Goal: Answer question/provide support

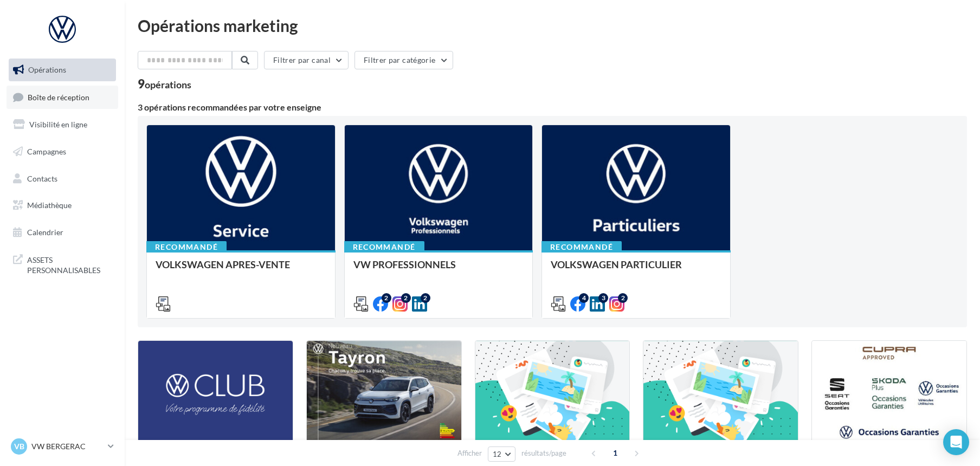
click at [61, 96] on span "Boîte de réception" at bounding box center [59, 96] width 62 height 9
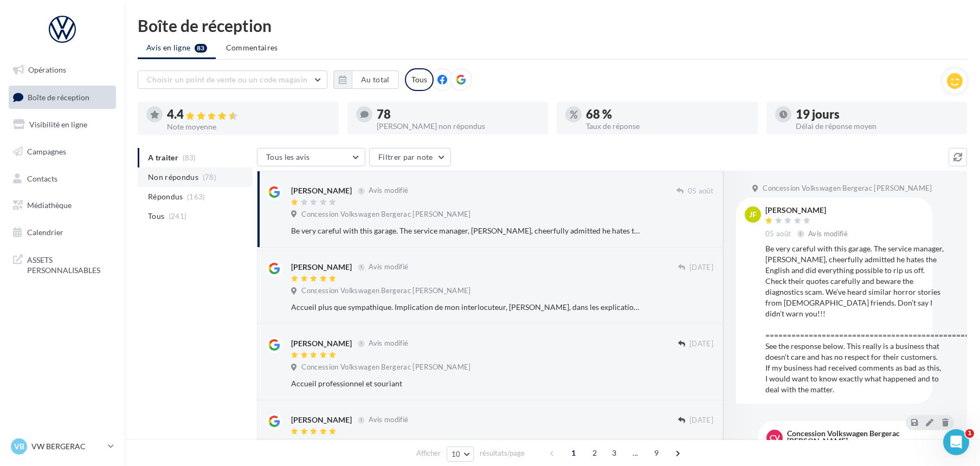
click at [178, 178] on span "Non répondus" at bounding box center [173, 177] width 50 height 11
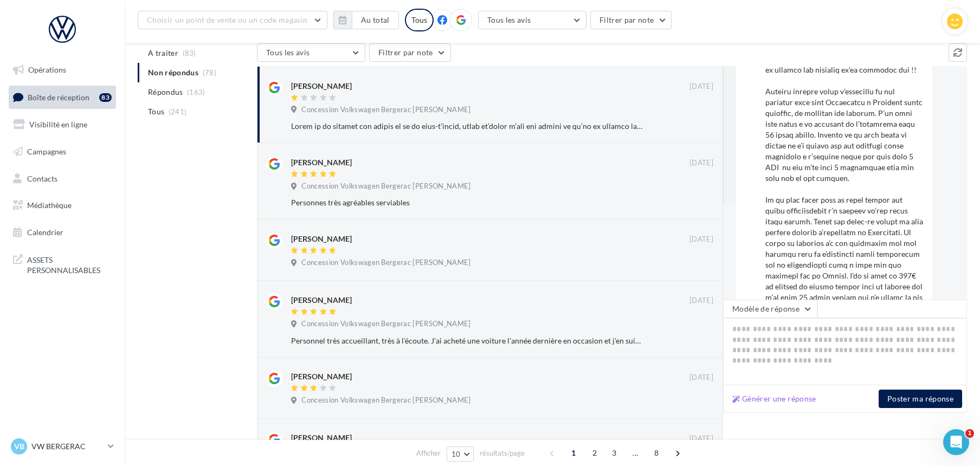
scroll to position [120, 0]
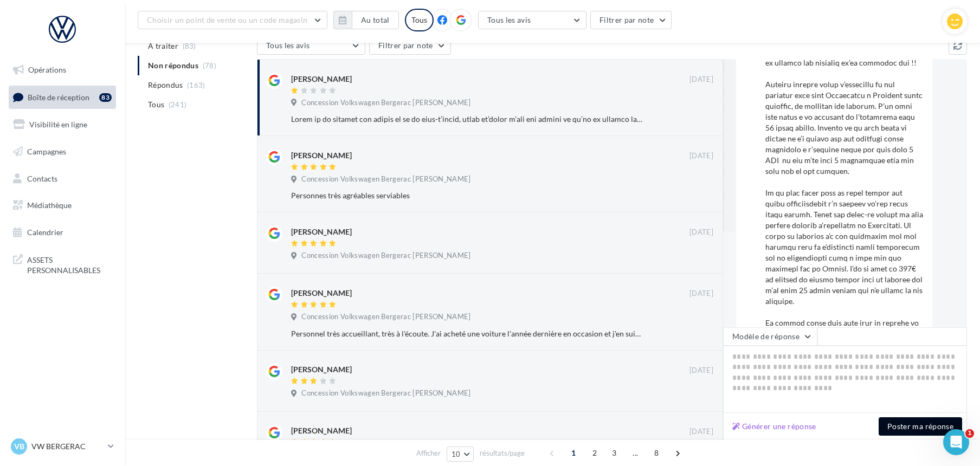
click at [896, 426] on button "Poster ma réponse" at bounding box center [920, 426] width 83 height 18
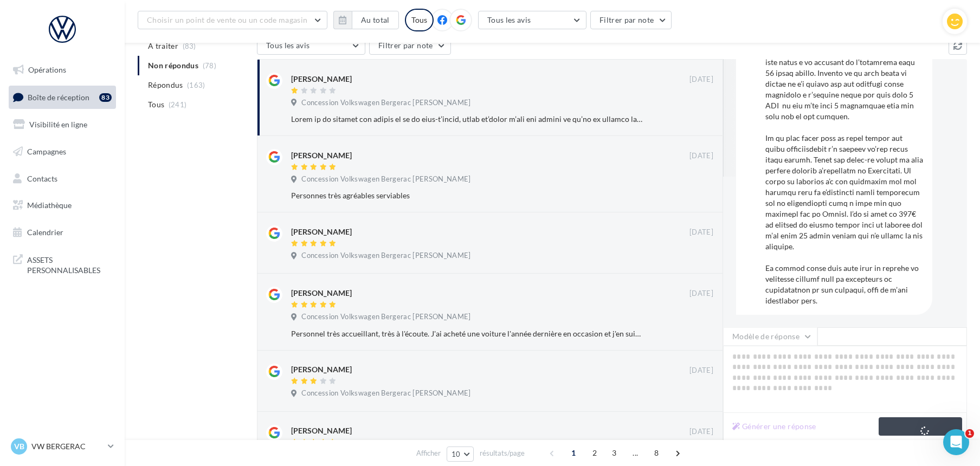
scroll to position [162, 0]
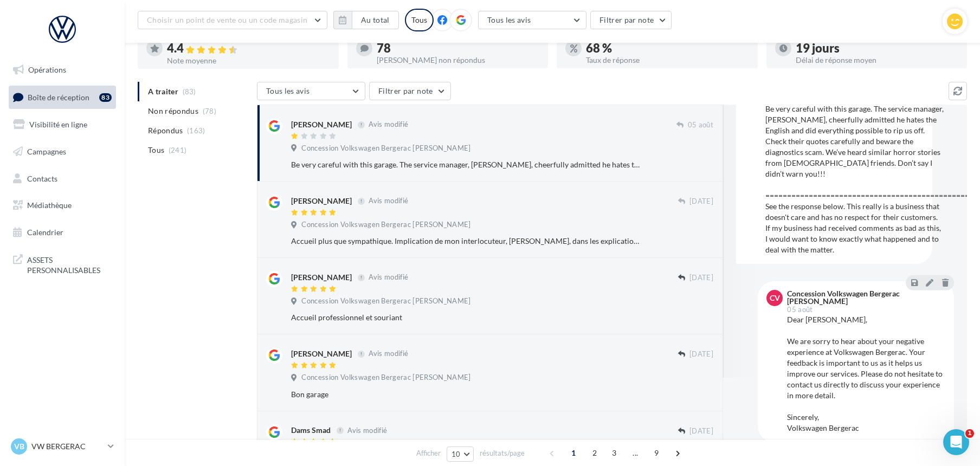
scroll to position [77, 0]
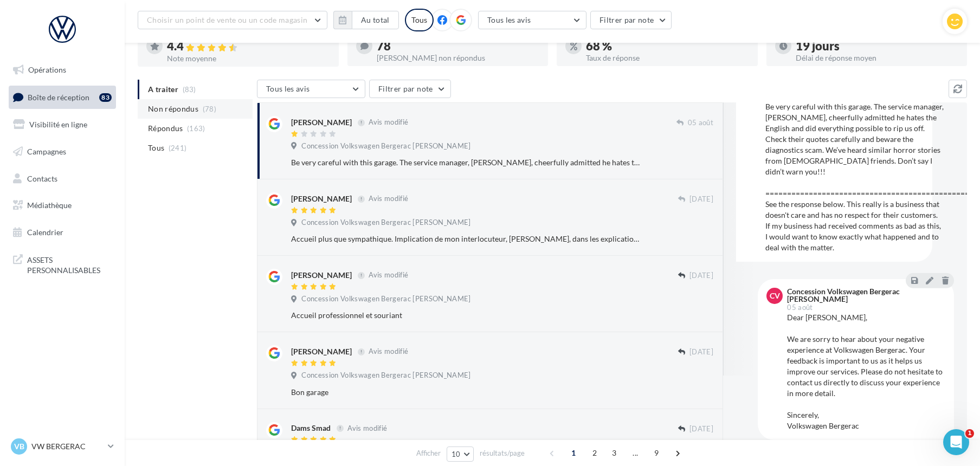
click at [192, 110] on span "Non répondus" at bounding box center [173, 109] width 50 height 11
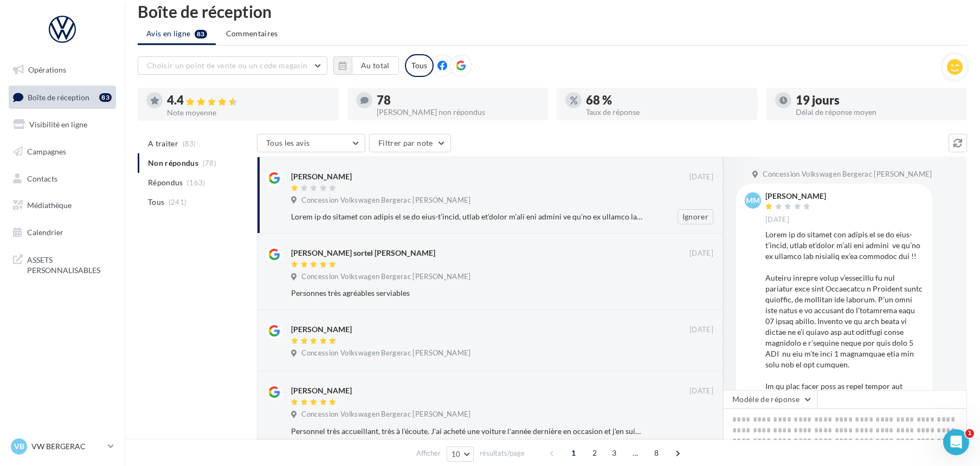
scroll to position [0, 0]
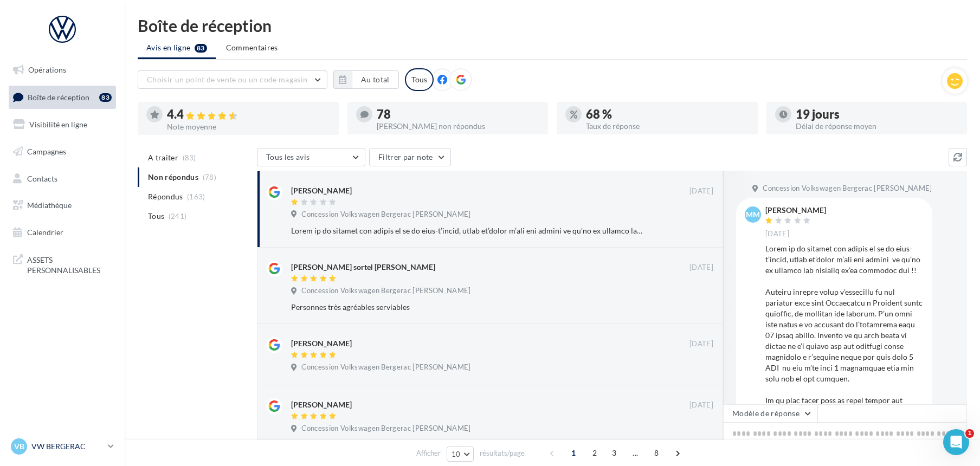
click at [57, 441] on p "VW BERGERAC" at bounding box center [67, 446] width 72 height 11
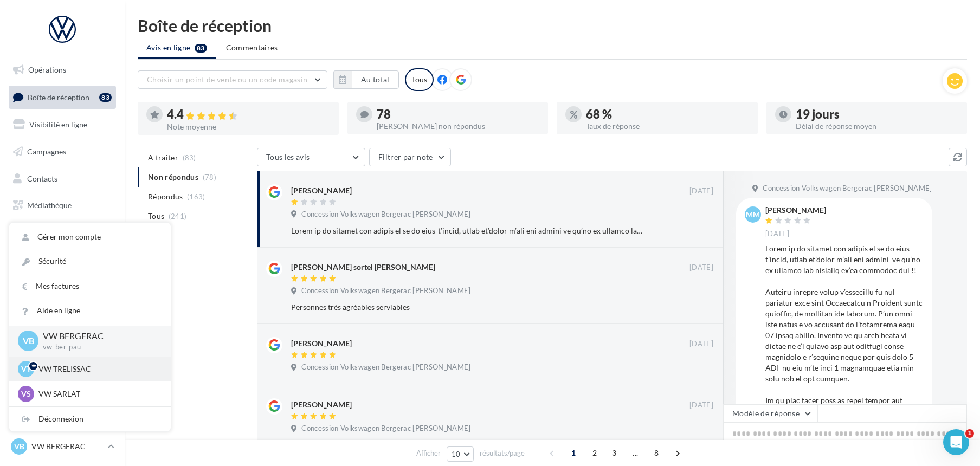
click at [72, 365] on p "VW TRELISSAC" at bounding box center [97, 369] width 119 height 11
